Goal: Communication & Community: Answer question/provide support

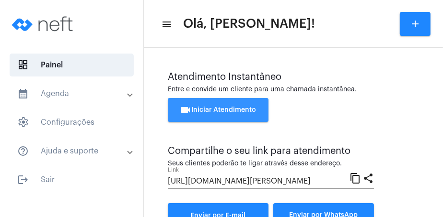
click at [243, 116] on button "videocam Iniciar Atendimento" at bounding box center [218, 110] width 101 height 24
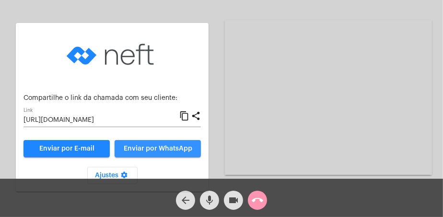
click at [175, 148] on span "Enviar por WhatsApp" at bounding box center [158, 149] width 68 height 7
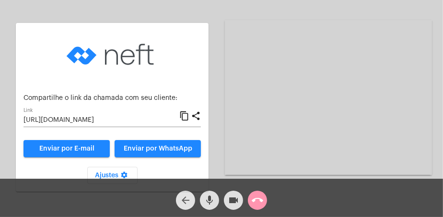
click at [186, 199] on mat-icon "arrow_back" at bounding box center [185, 200] width 11 height 11
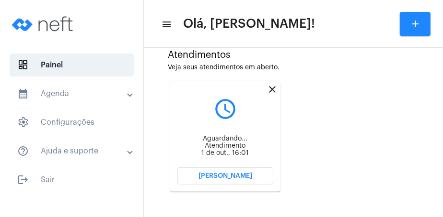
scroll to position [263, 0]
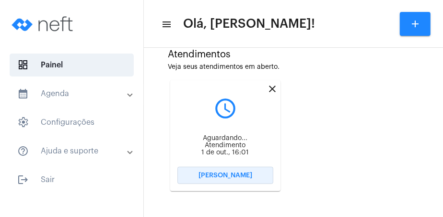
click at [250, 171] on button "[PERSON_NAME]" at bounding box center [225, 175] width 96 height 17
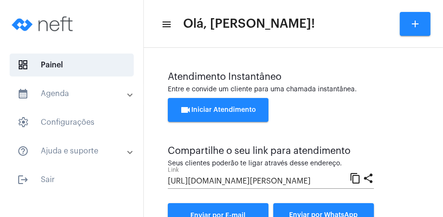
click at [211, 111] on span "videocam Iniciar Atendimento" at bounding box center [218, 110] width 76 height 7
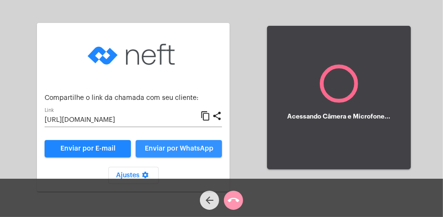
click at [175, 148] on span "Enviar por WhatsApp" at bounding box center [179, 149] width 68 height 7
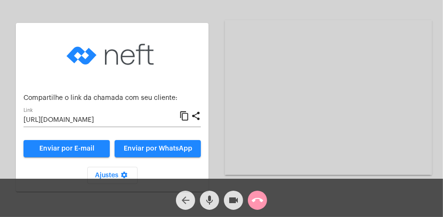
click at [181, 198] on mat-icon "arrow_back" at bounding box center [185, 200] width 11 height 11
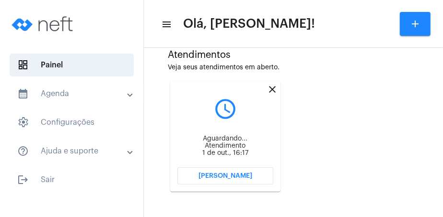
scroll to position [263, 0]
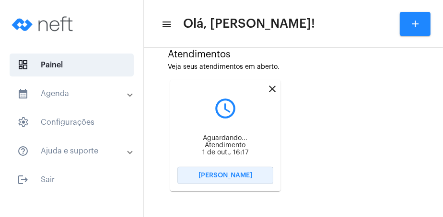
click at [242, 172] on span "[PERSON_NAME]" at bounding box center [225, 175] width 54 height 7
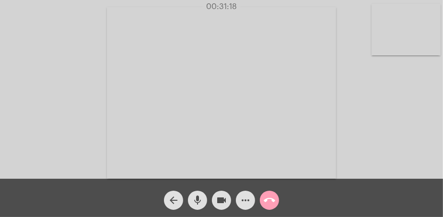
click at [265, 195] on mat-icon "call_end" at bounding box center [268, 200] width 11 height 11
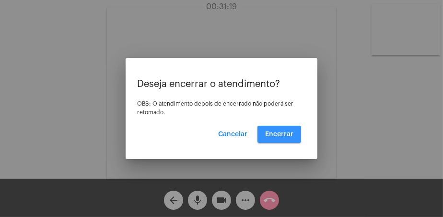
click at [272, 136] on span "Encerrar" at bounding box center [279, 134] width 28 height 7
